Goal: Task Accomplishment & Management: Use online tool/utility

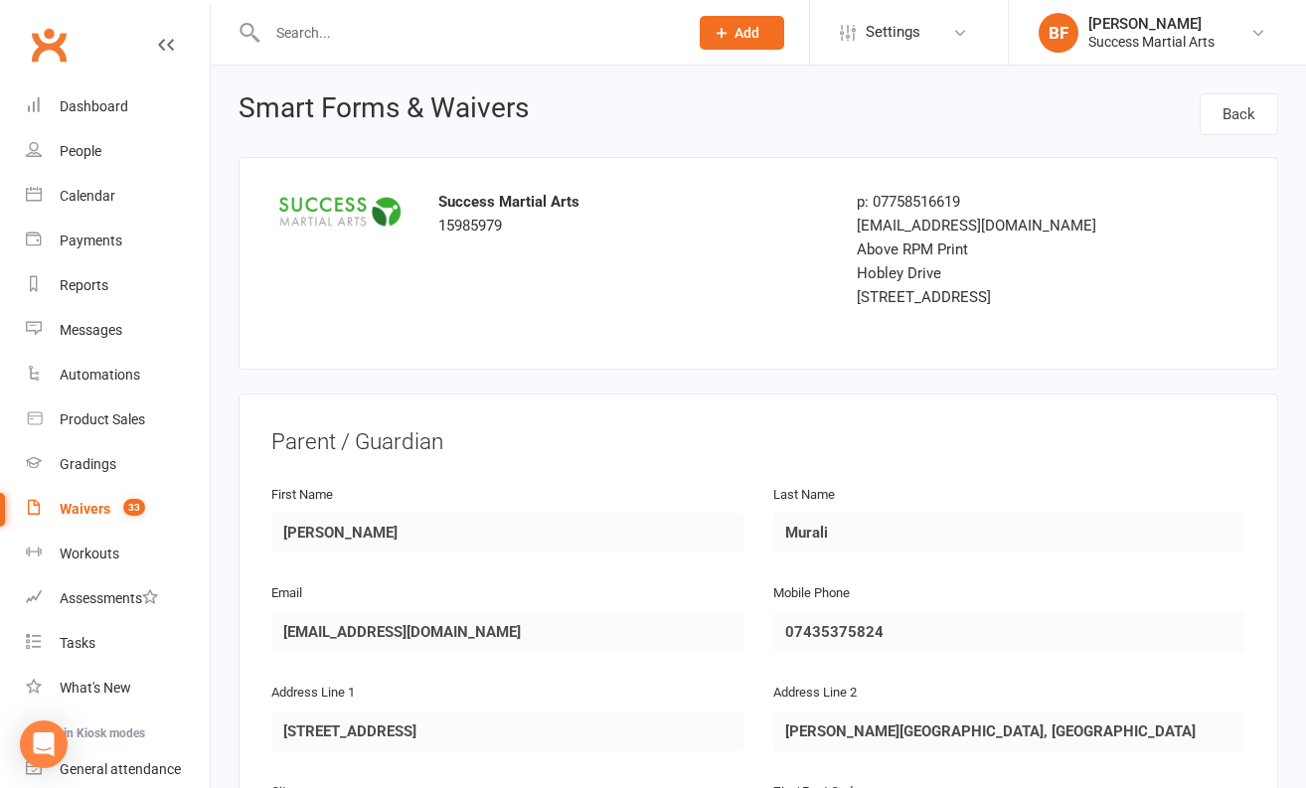
click at [103, 510] on div "Waivers" at bounding box center [85, 509] width 51 height 16
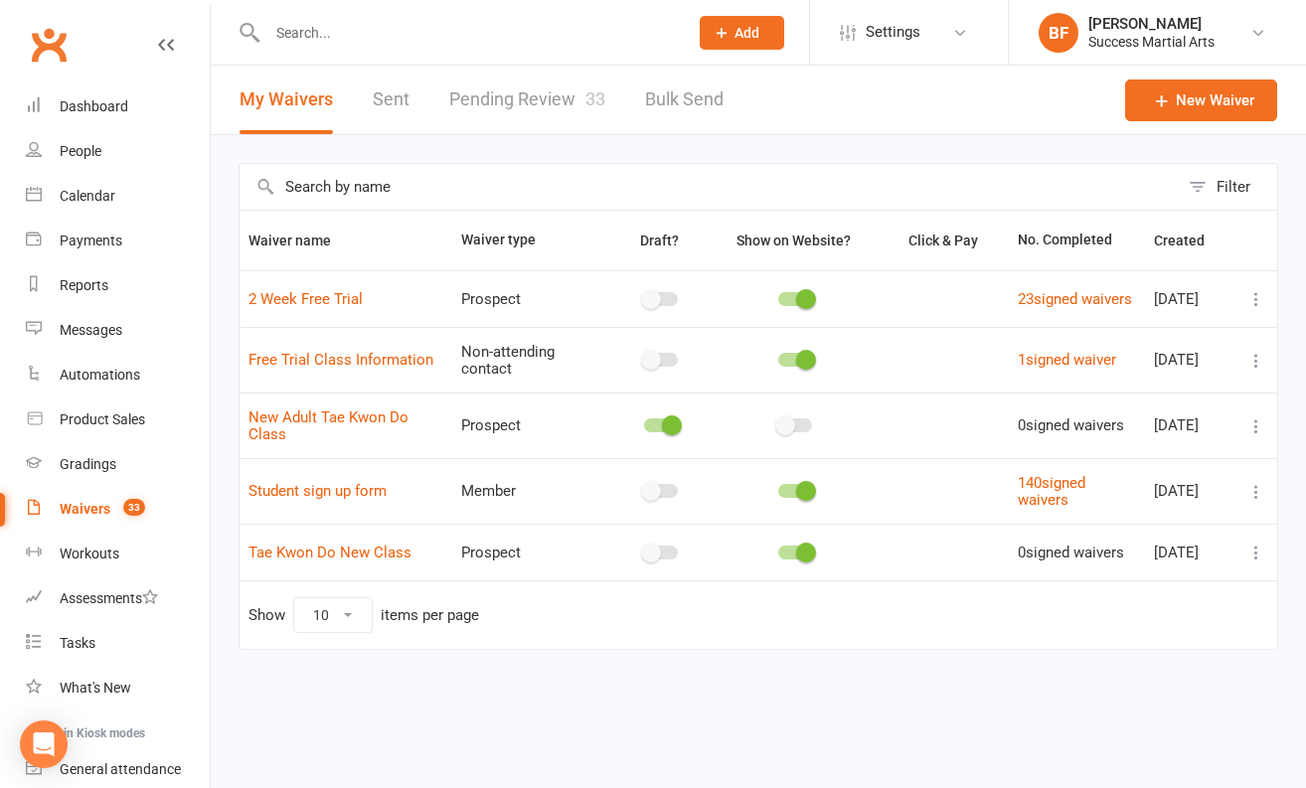
click at [534, 88] on link "Pending Review 33" at bounding box center [527, 100] width 156 height 69
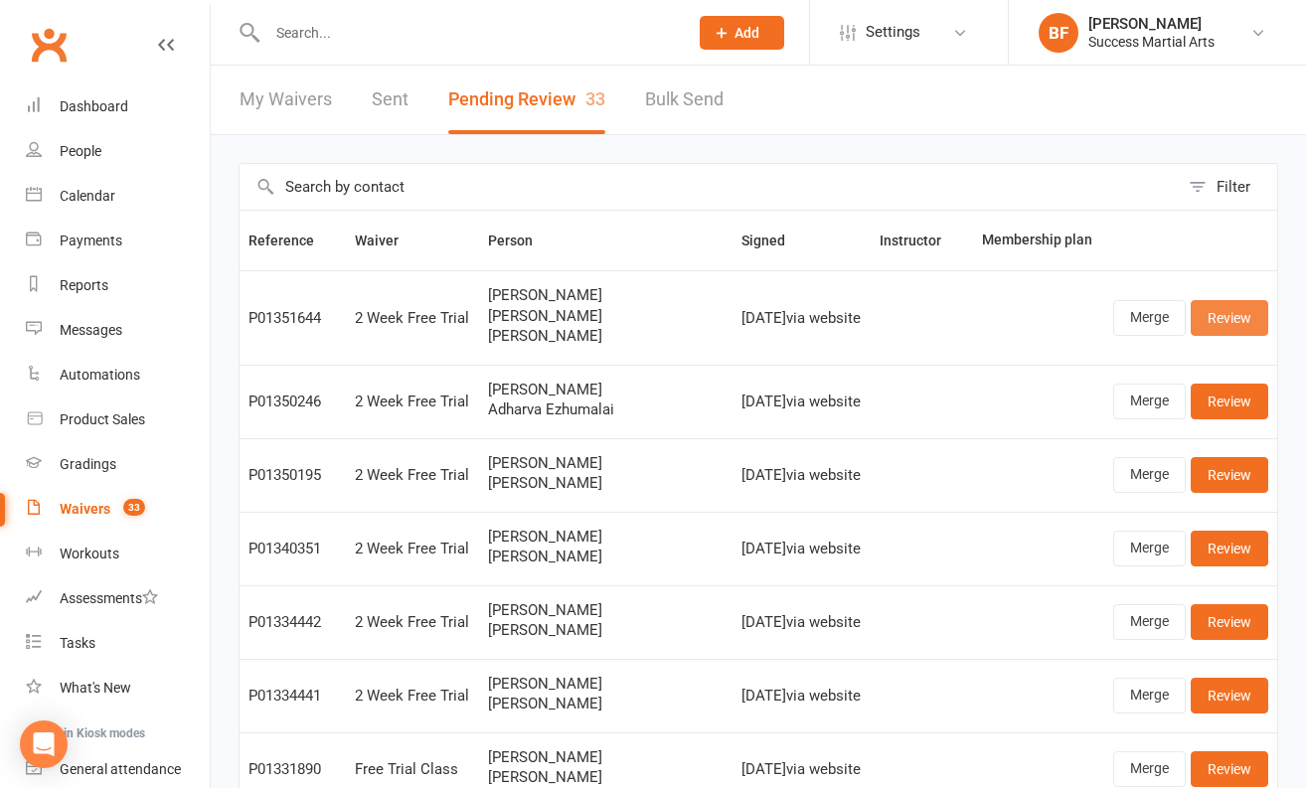
click at [1220, 320] on link "Review" at bounding box center [1230, 318] width 78 height 36
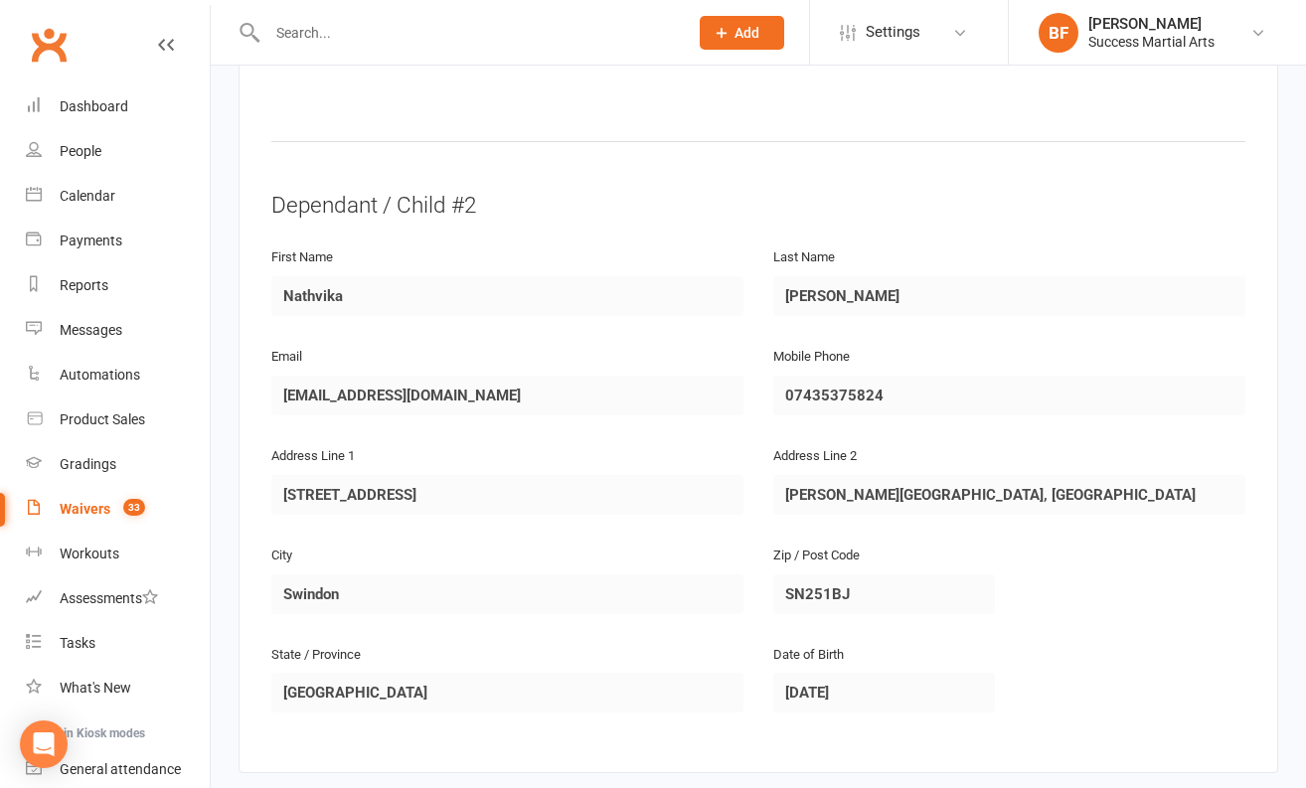
scroll to position [1590, 0]
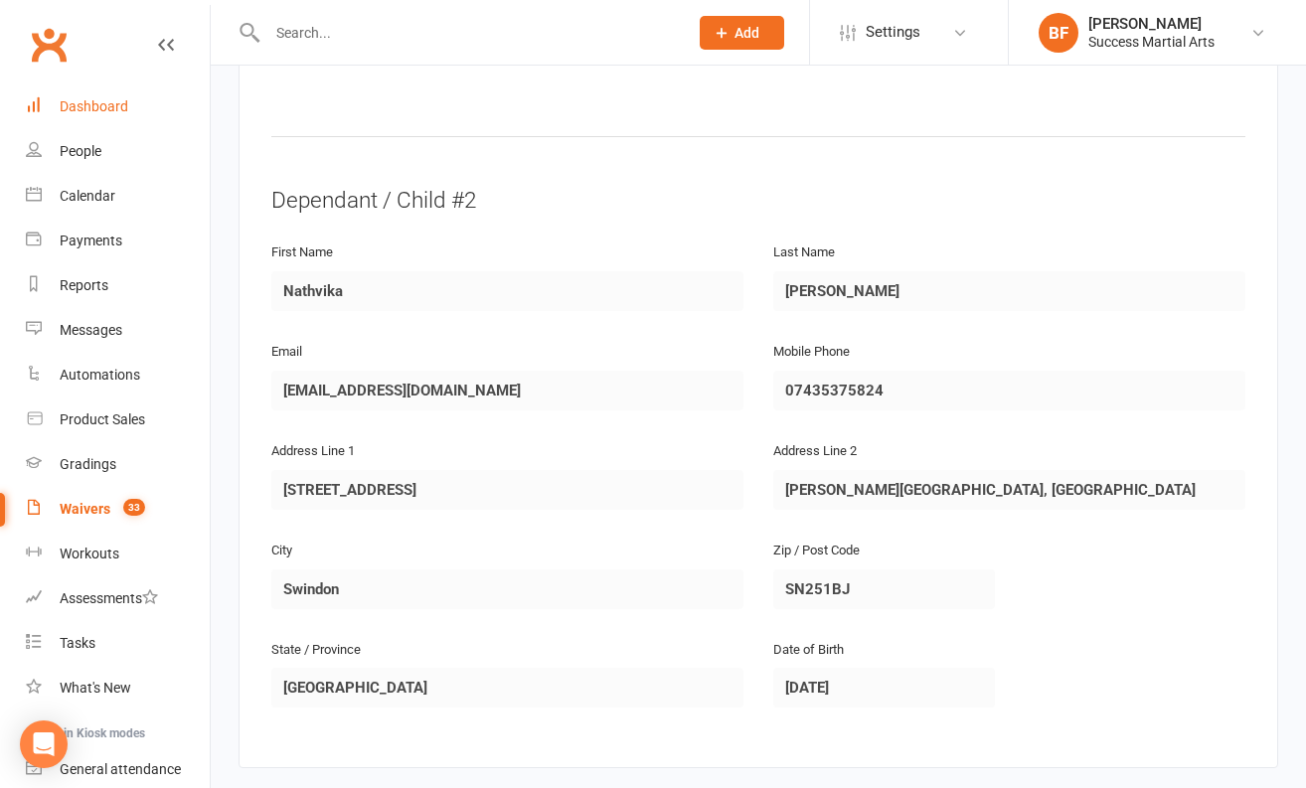
click at [93, 110] on div "Dashboard" at bounding box center [94, 106] width 69 height 16
